Goal: Check status

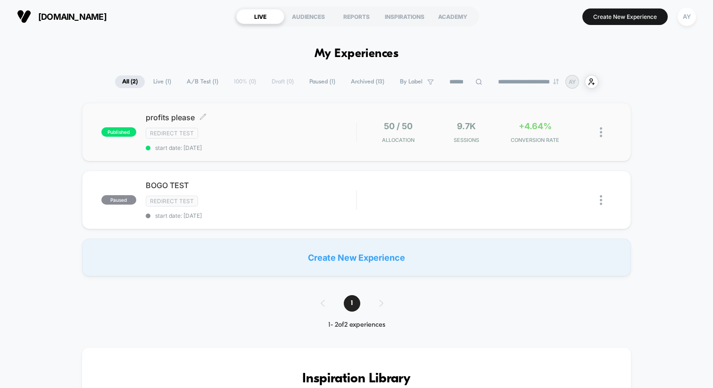
click at [279, 146] on span "start date: [DATE]" at bounding box center [251, 147] width 210 height 7
click at [264, 156] on div "published profits please Redirect Test start date: 8/29/2025 50 / 50 Allocation…" at bounding box center [356, 132] width 549 height 58
